Goal: Find specific page/section: Find specific page/section

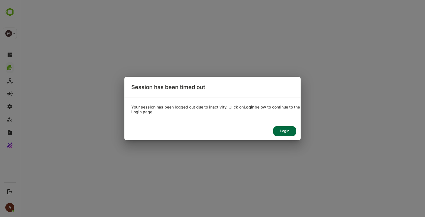
click at [281, 130] on div "Login" at bounding box center [284, 131] width 23 height 10
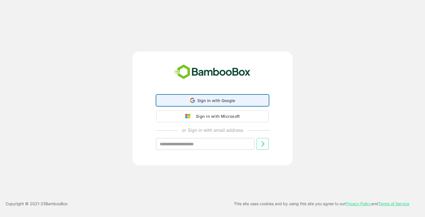
click at [203, 104] on div "Sign in with Google Sign in with Google. Opens in new tab" at bounding box center [212, 100] width 105 height 11
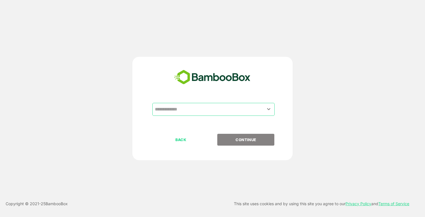
click at [198, 107] on input "text" at bounding box center [213, 109] width 120 height 11
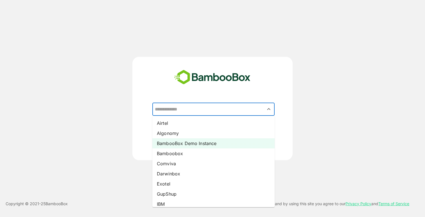
click at [183, 144] on li "BambooBox Demo Instance" at bounding box center [213, 143] width 122 height 10
type input "**********"
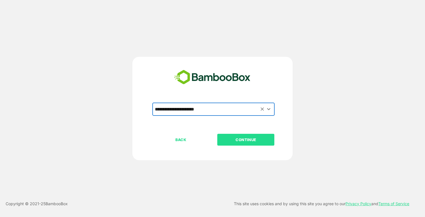
click at [255, 144] on button "CONTINUE" at bounding box center [245, 140] width 57 height 12
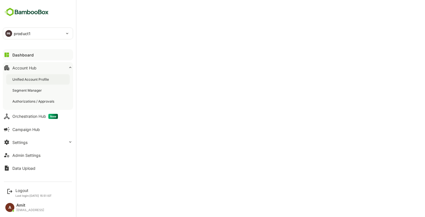
click at [31, 80] on div "Unified Account Profile" at bounding box center [31, 79] width 38 height 5
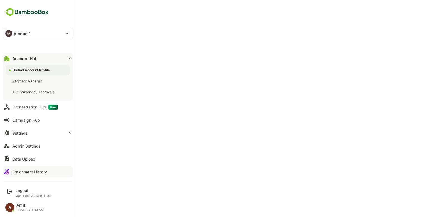
click at [19, 170] on div "Enrichment History" at bounding box center [29, 171] width 35 height 5
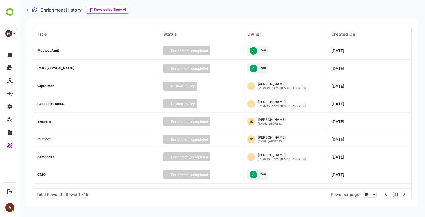
click at [54, 50] on div "Muthoot Amit" at bounding box center [48, 50] width 22 height 3
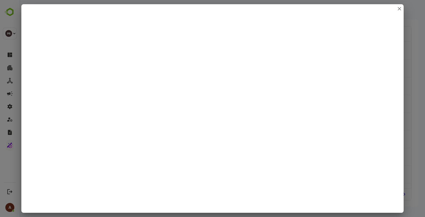
click at [419, 136] on div at bounding box center [212, 108] width 425 height 217
click at [1, 76] on div at bounding box center [212, 108] width 425 height 217
click at [7, 69] on div at bounding box center [212, 108] width 425 height 217
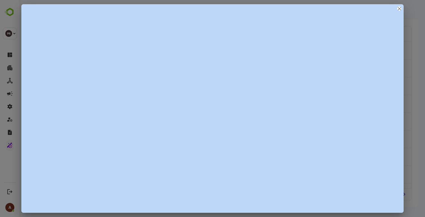
click at [7, 69] on div at bounding box center [212, 108] width 425 height 217
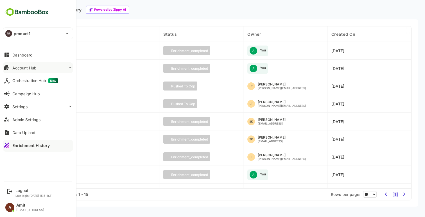
click at [25, 68] on div "Account Hub" at bounding box center [24, 67] width 24 height 5
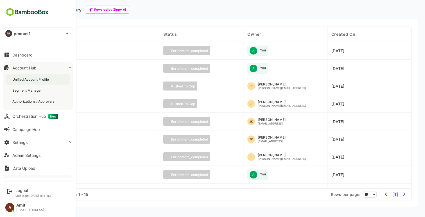
click at [25, 81] on div "Unified Account Profile" at bounding box center [31, 79] width 38 height 5
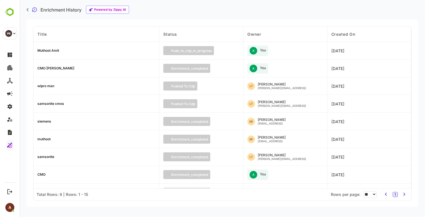
click at [44, 51] on div "Muthoot Amit" at bounding box center [48, 50] width 22 height 3
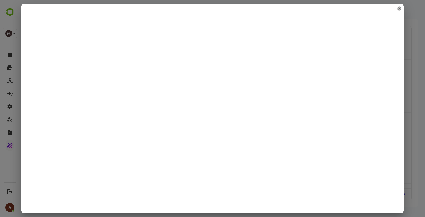
click at [399, 8] on icon "close" at bounding box center [398, 8] width 3 height 3
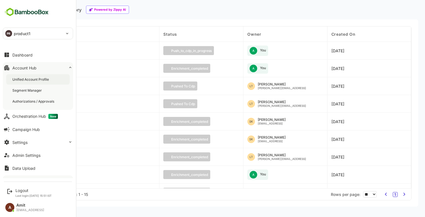
click at [31, 75] on div "Unified Account Profile" at bounding box center [37, 79] width 63 height 10
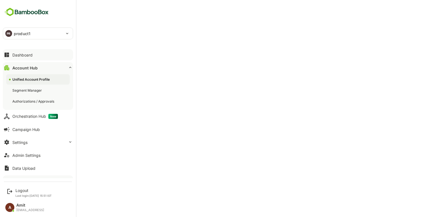
click at [17, 54] on div "Dashboard" at bounding box center [22, 55] width 20 height 5
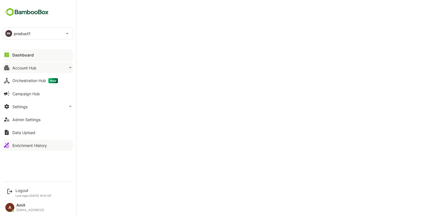
click at [33, 70] on button "Account Hub" at bounding box center [38, 67] width 70 height 11
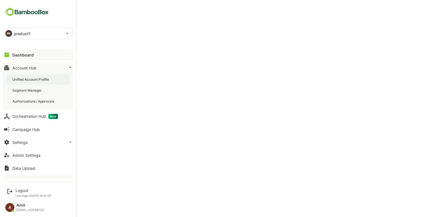
click at [30, 79] on div "Unified Account Profile" at bounding box center [31, 79] width 38 height 5
